Goal: Transaction & Acquisition: Purchase product/service

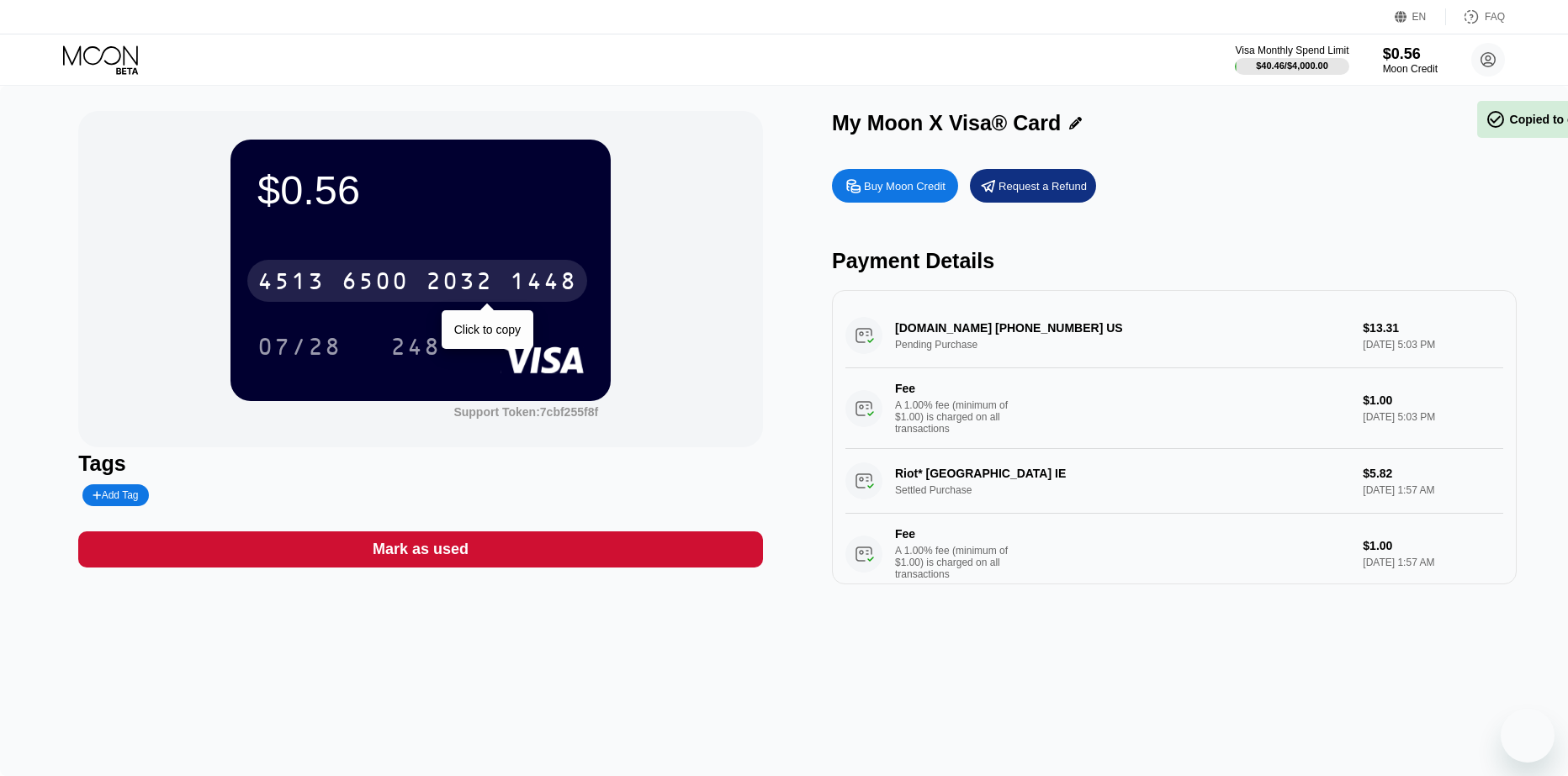
click at [363, 274] on div "6500" at bounding box center [375, 284] width 67 height 27
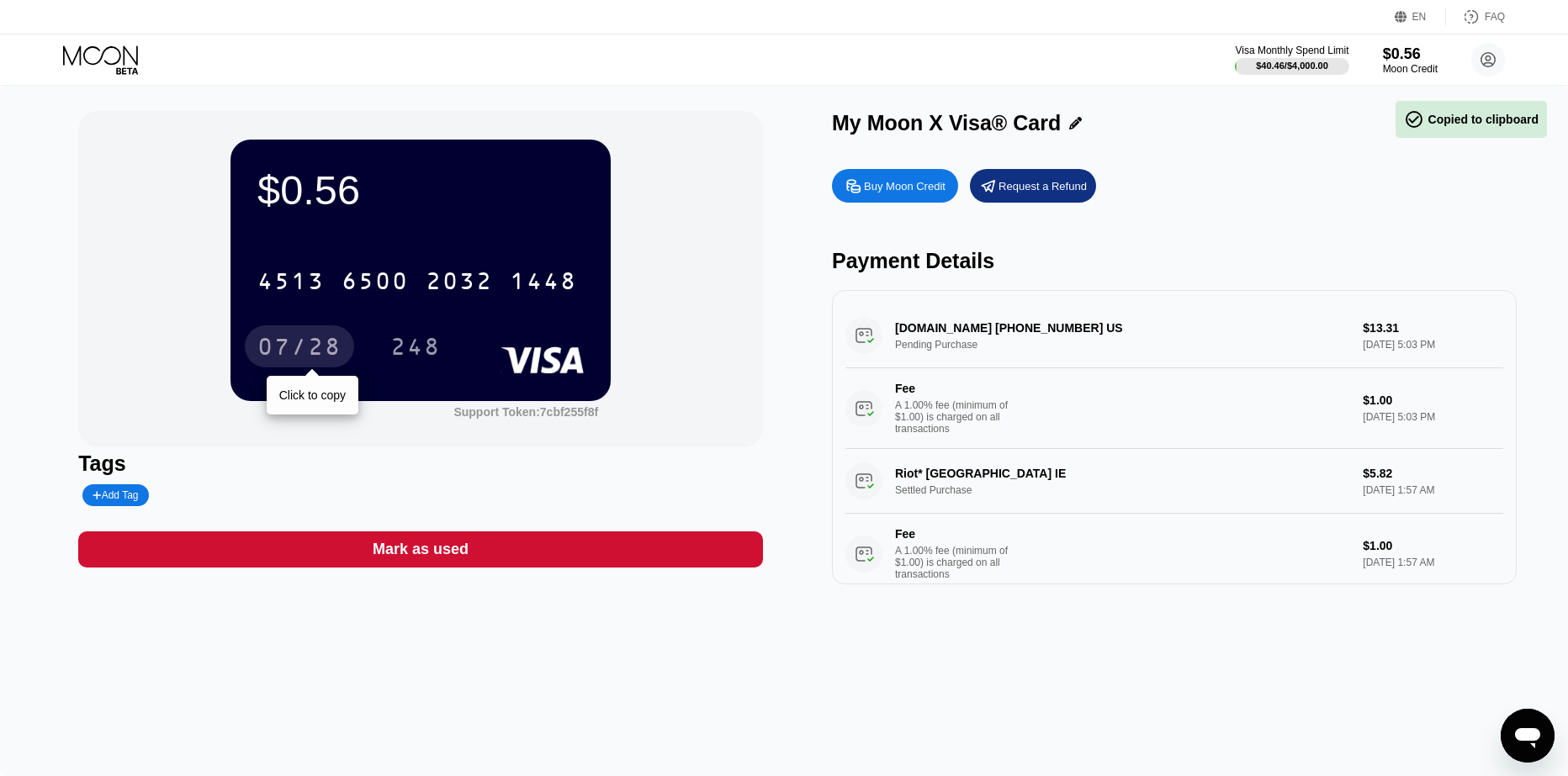
click at [307, 335] on div "07/28" at bounding box center [300, 346] width 109 height 42
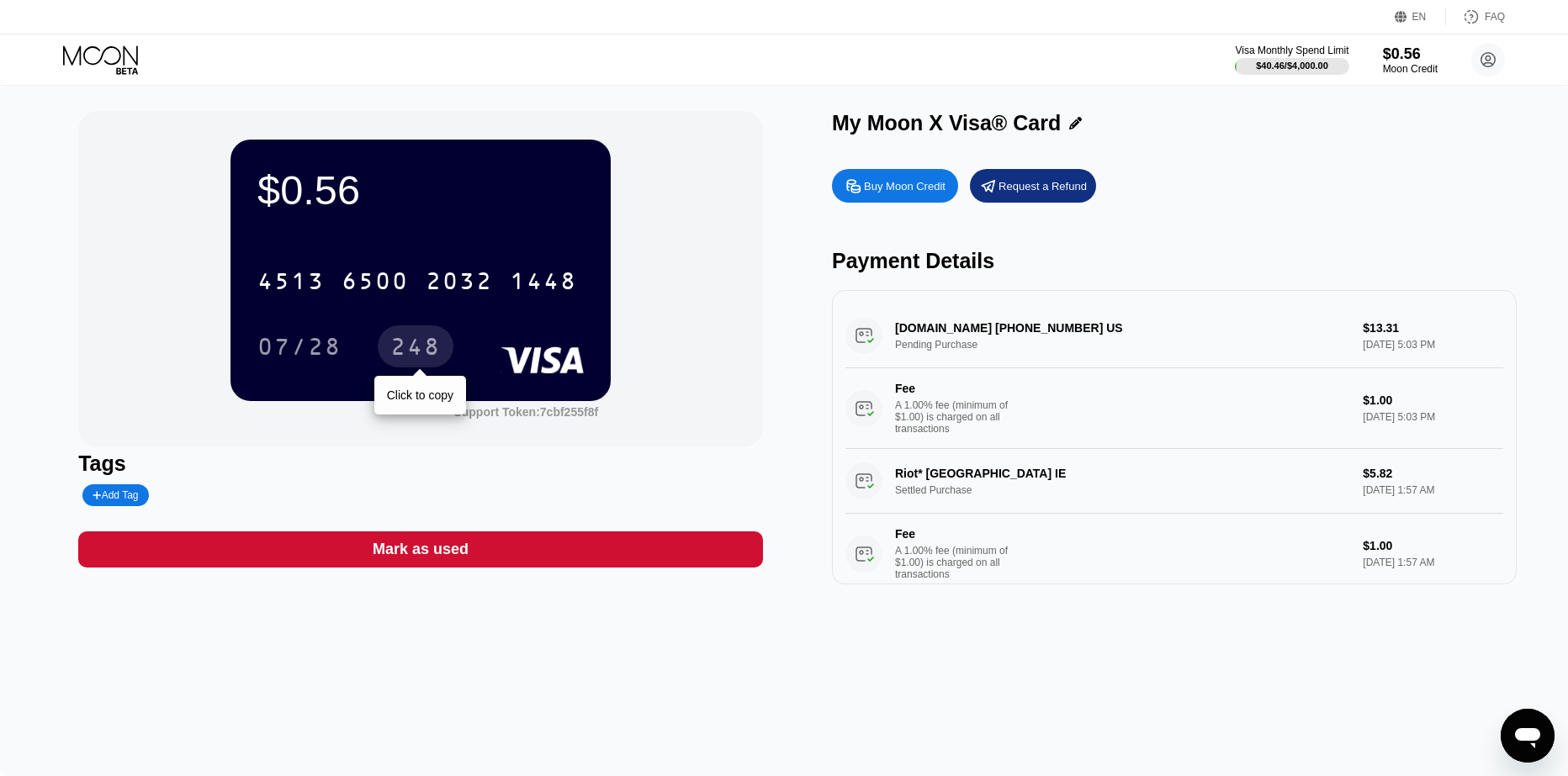
click at [414, 342] on div "248" at bounding box center [415, 348] width 51 height 27
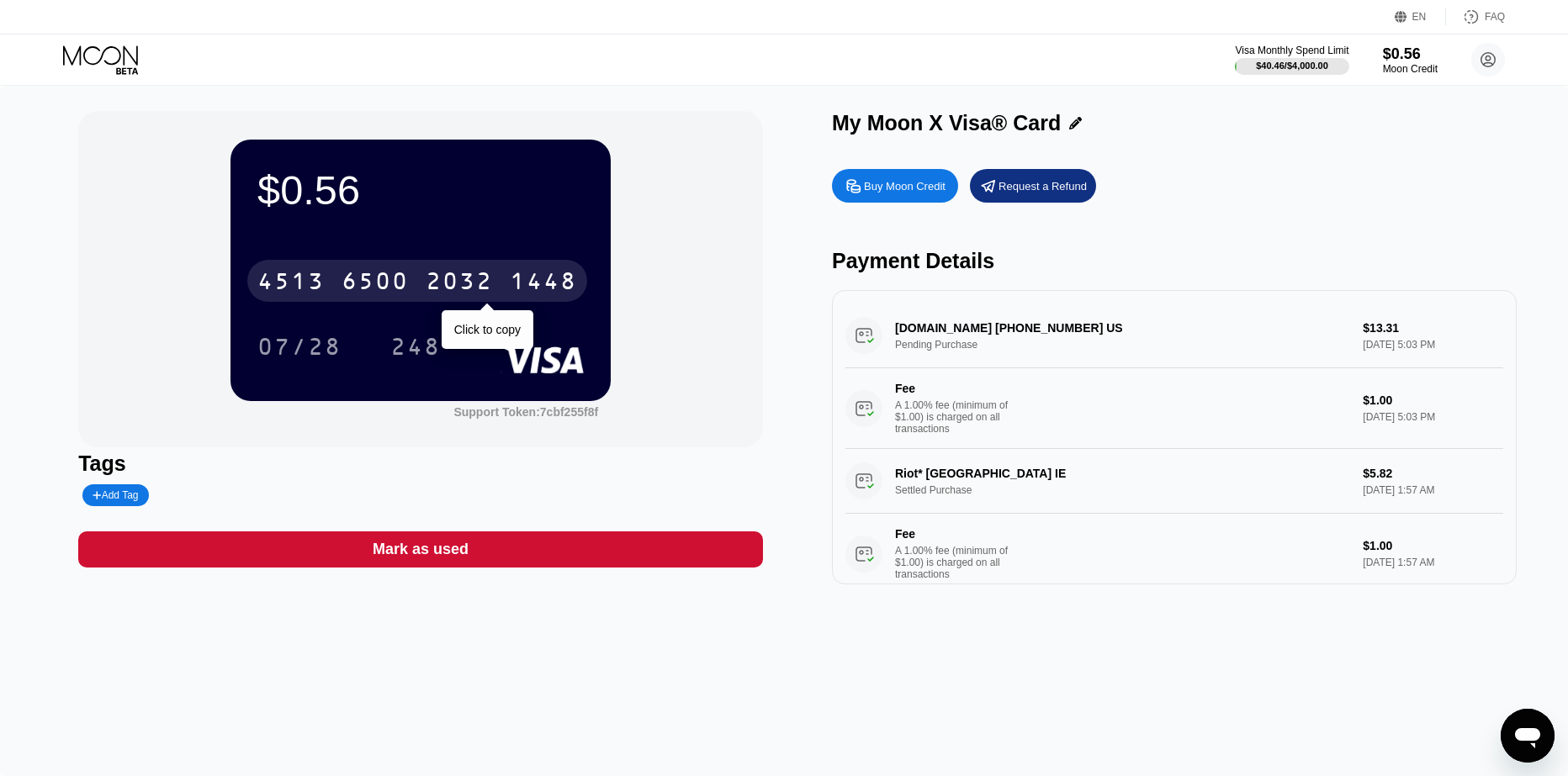
click at [435, 302] on div "[CREDIT_CARD_NUMBER]" at bounding box center [417, 281] width 339 height 42
click at [389, 279] on div "* * * *" at bounding box center [375, 284] width 67 height 27
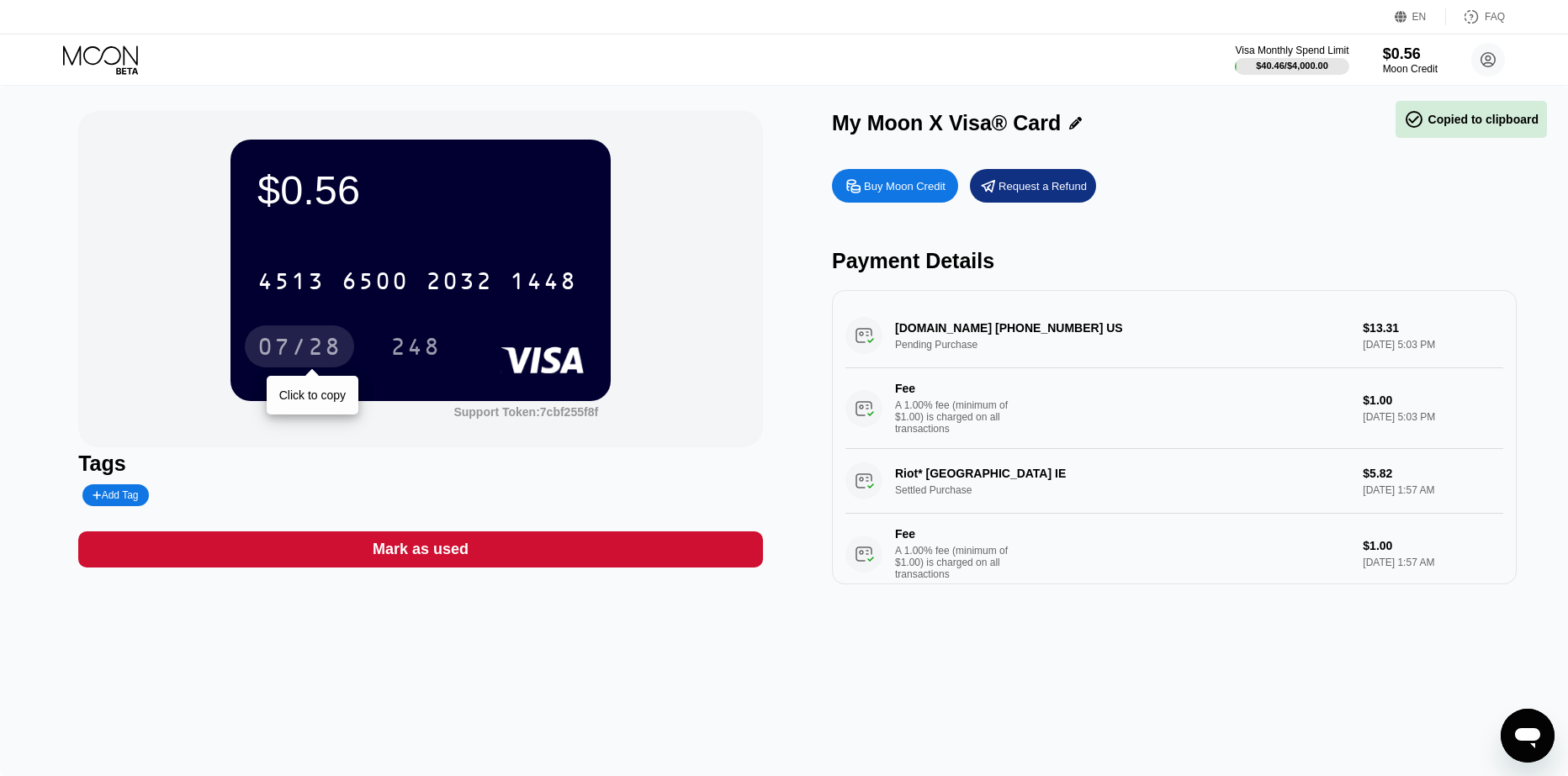
click at [278, 348] on div "07/28" at bounding box center [300, 348] width 84 height 27
click at [434, 356] on div "248" at bounding box center [415, 348] width 51 height 27
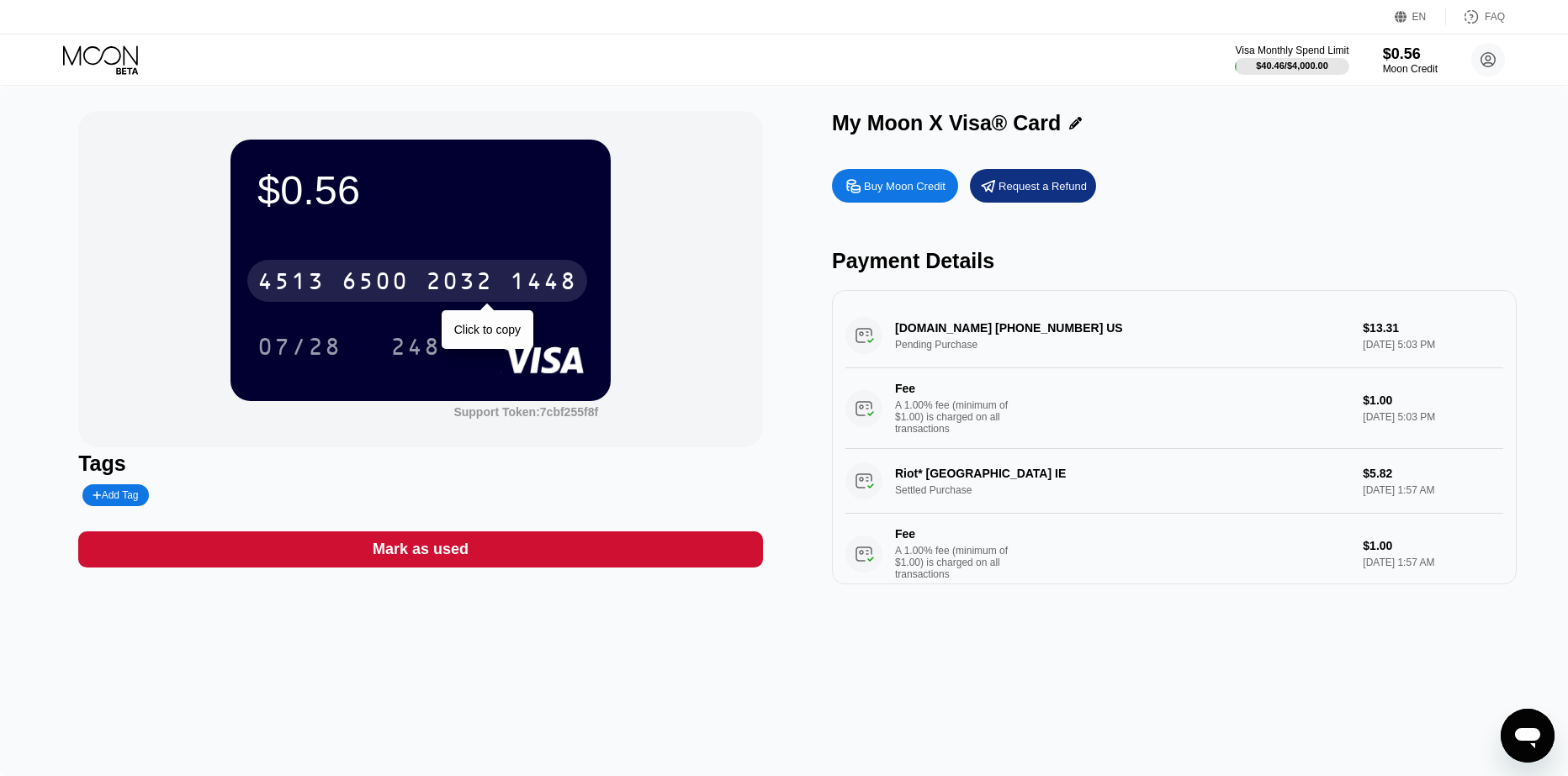
click at [397, 282] on div "6500" at bounding box center [375, 284] width 67 height 27
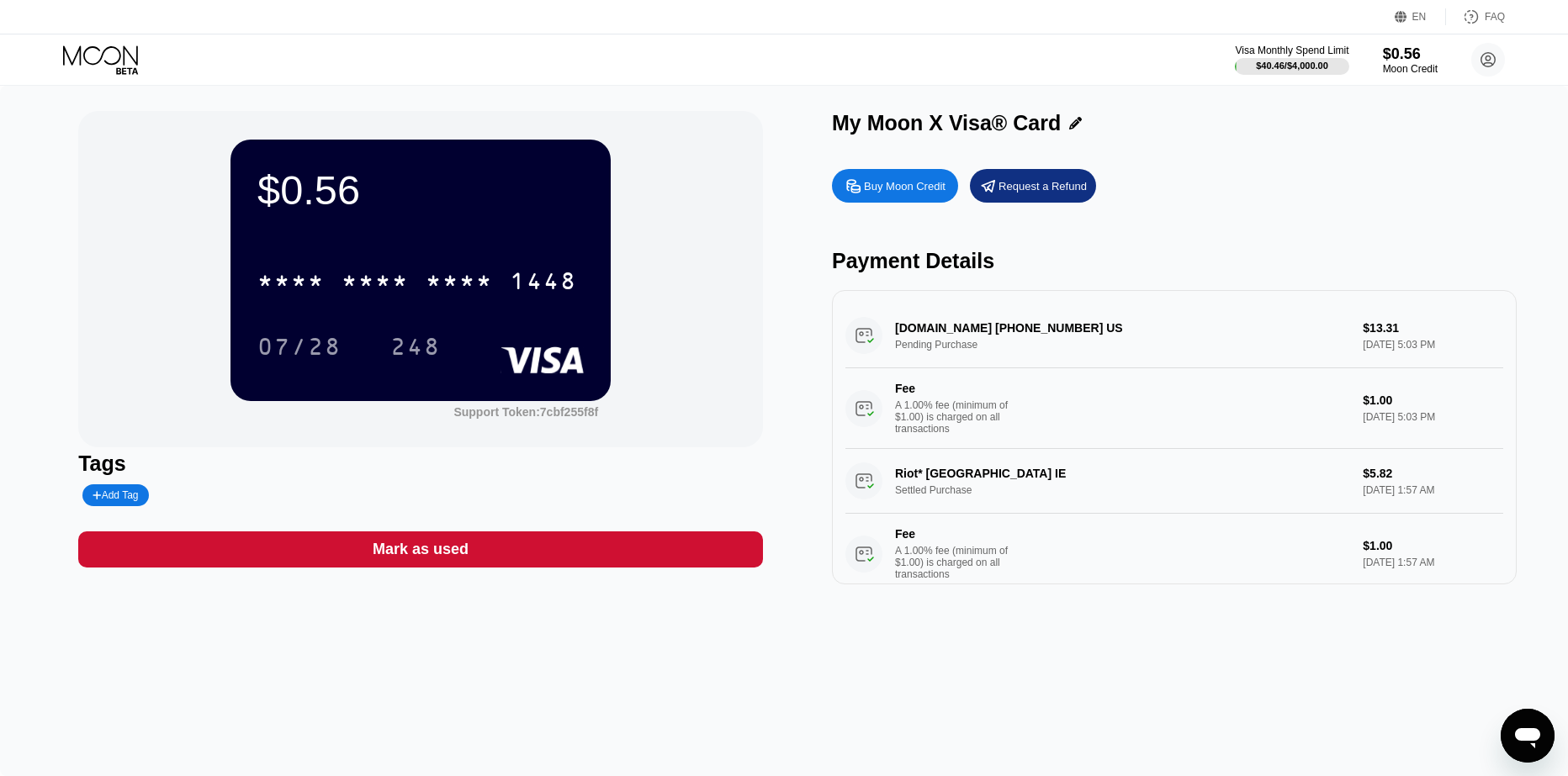
click at [142, 60] on div at bounding box center [115, 60] width 104 height 29
click at [138, 59] on icon at bounding box center [102, 60] width 78 height 29
